Goal: Navigation & Orientation: Find specific page/section

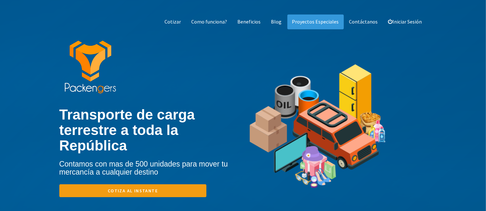
click at [202, 53] on div "Transporte de carga terrestre a toda la República Contamos con mas de 500 unida…" at bounding box center [151, 122] width 184 height 162
click at [145, 125] on b "Transporte de carga terrestre a toda la República" at bounding box center [127, 130] width 136 height 47
click at [266, 22] on link "Beneficios" at bounding box center [249, 22] width 33 height 15
click at [188, 136] on b "Transporte de carga terrestre a toda la República" at bounding box center [127, 130] width 136 height 47
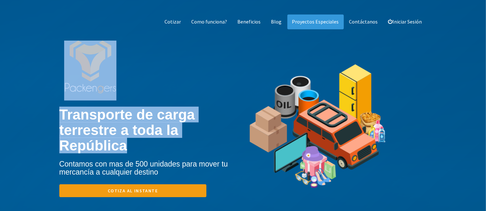
drag, startPoint x: 236, startPoint y: 132, endPoint x: 59, endPoint y: 117, distance: 178.1
click at [59, 117] on div "Transporte de carga terrestre a toda la República Contamos con mas de 500 unida…" at bounding box center [244, 131] width 378 height 180
drag, startPoint x: 59, startPoint y: 117, endPoint x: 140, endPoint y: 95, distance: 84.1
click at [140, 95] on div "Transporte de carga terrestre a toda la República Contamos con mas de 500 unida…" at bounding box center [151, 122] width 184 height 162
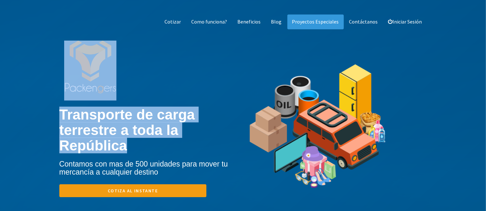
click at [143, 105] on div "Transporte de carga terrestre a toda la República Contamos con mas de 500 unida…" at bounding box center [151, 152] width 184 height 102
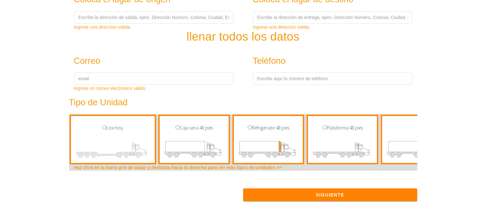
scroll to position [290, 0]
